Goal: Navigation & Orientation: Find specific page/section

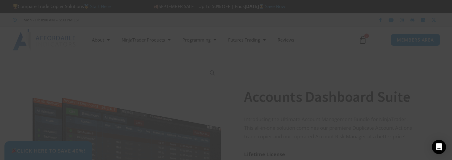
click at [338, 4] on span "SAVE 20% NOW popup" at bounding box center [339, 5] width 9 height 4
